Goal: Navigation & Orientation: Find specific page/section

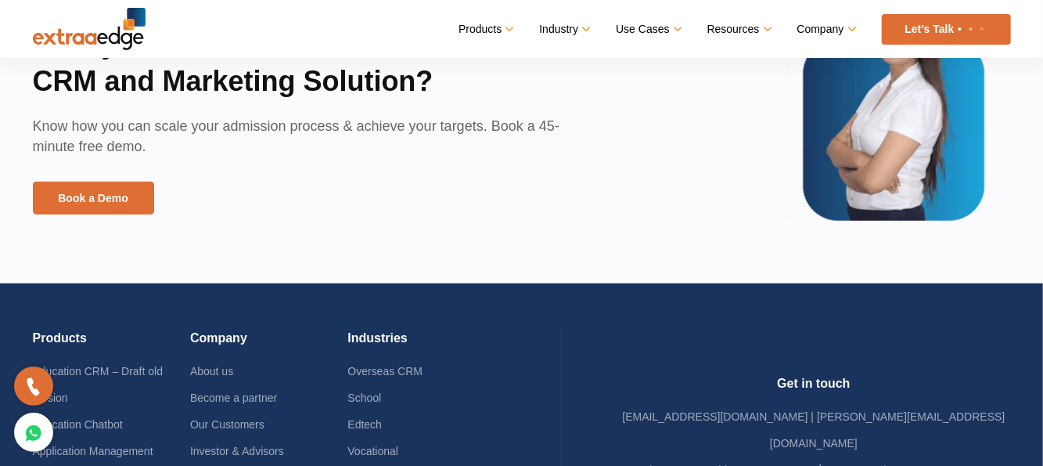
scroll to position [3650, 0]
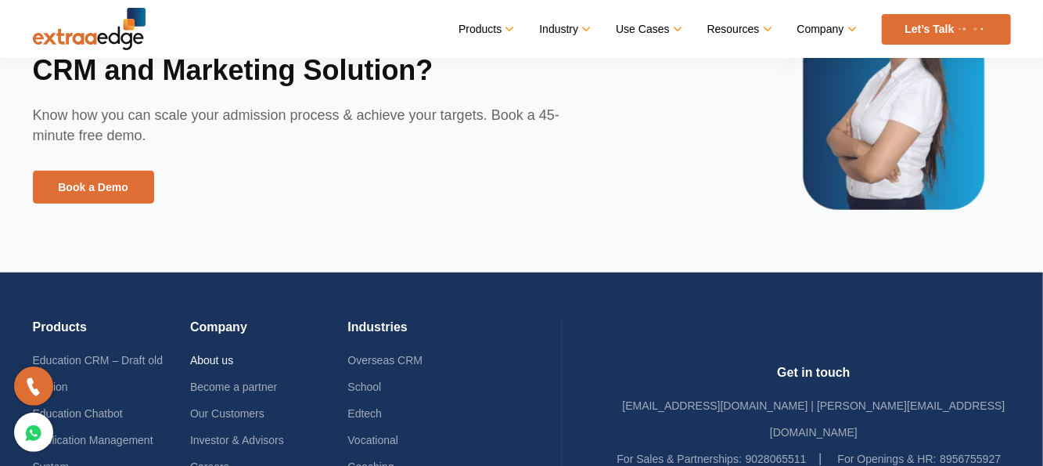
click at [233, 354] on link "About us" at bounding box center [211, 360] width 43 height 13
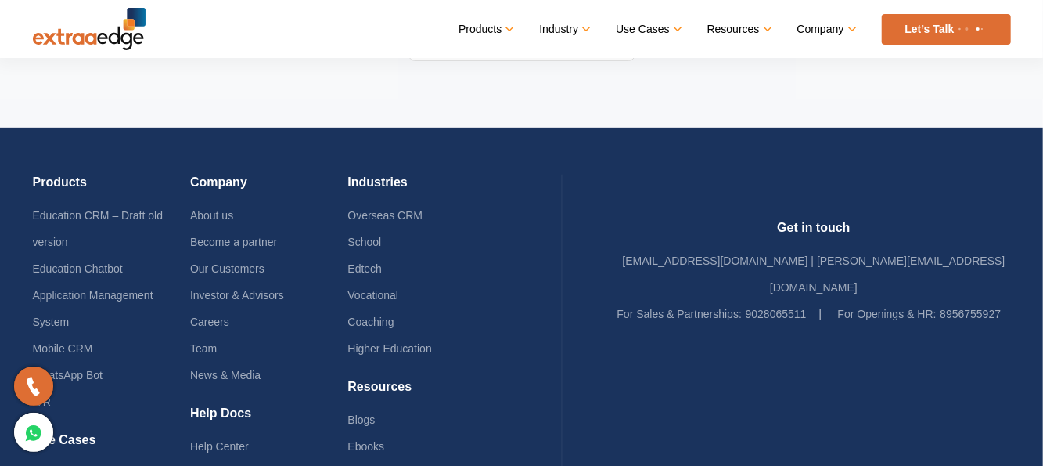
scroll to position [3483, 0]
